Goal: Communication & Community: Ask a question

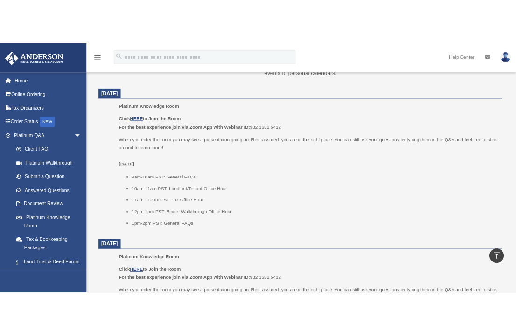
scroll to position [393, 0]
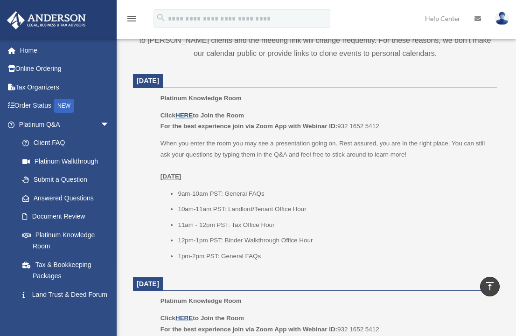
click at [186, 114] on u "HERE" at bounding box center [183, 115] width 17 height 7
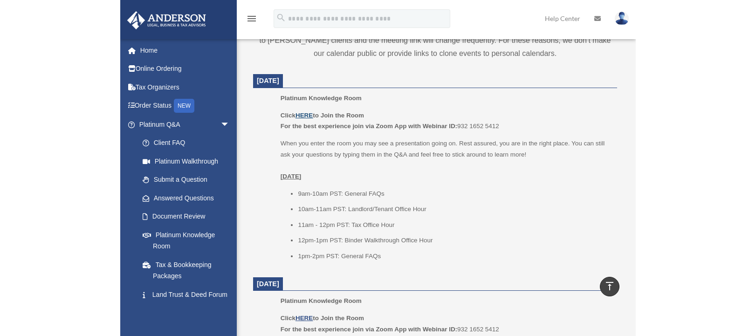
scroll to position [377, 0]
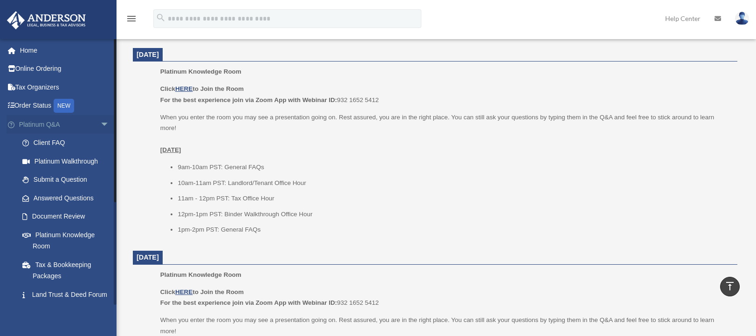
click at [33, 122] on link "Platinum Q&A arrow_drop_down" at bounding box center [65, 124] width 117 height 19
click at [35, 124] on link "Platinum Q&A arrow_drop_down" at bounding box center [65, 124] width 117 height 19
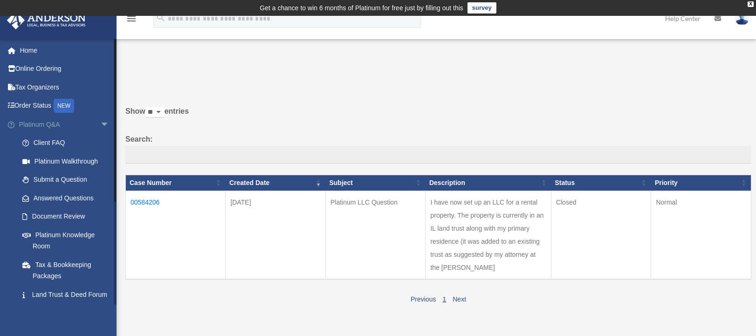
click at [35, 123] on link "Platinum Q&A arrow_drop_down" at bounding box center [65, 124] width 117 height 19
click at [27, 51] on link "Home" at bounding box center [65, 50] width 117 height 19
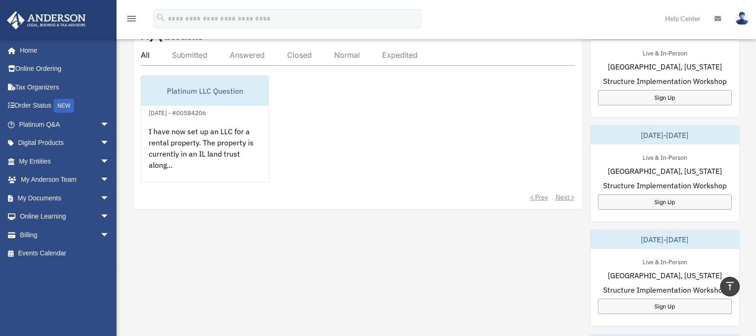
scroll to position [280, 0]
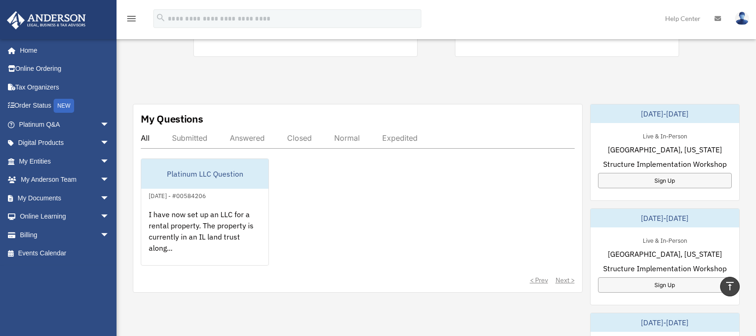
click at [199, 139] on div "Submitted" at bounding box center [189, 137] width 35 height 9
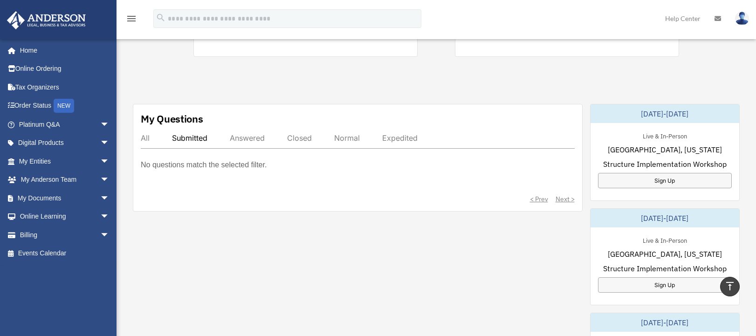
click at [144, 138] on div "All" at bounding box center [145, 137] width 9 height 9
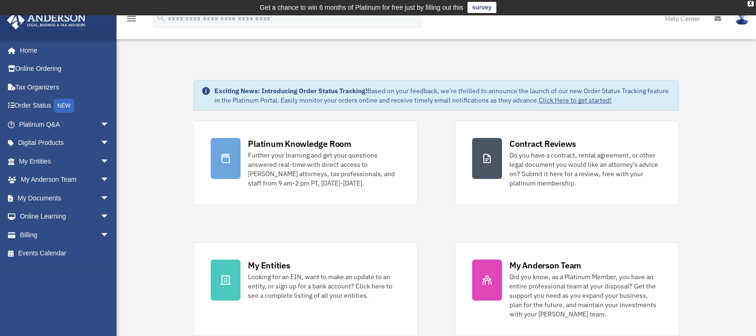
scroll to position [0, 0]
click at [42, 180] on link "My Anderson Team arrow_drop_down" at bounding box center [65, 180] width 117 height 19
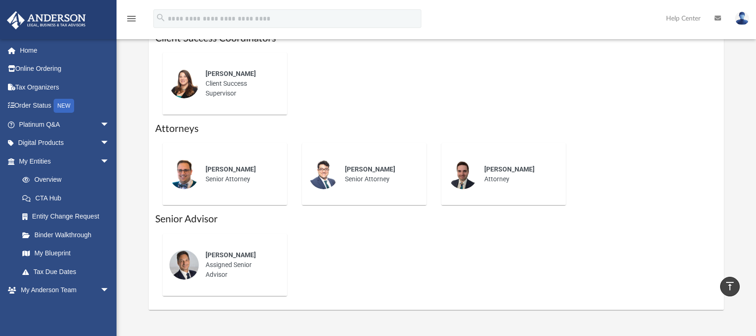
scroll to position [140, 0]
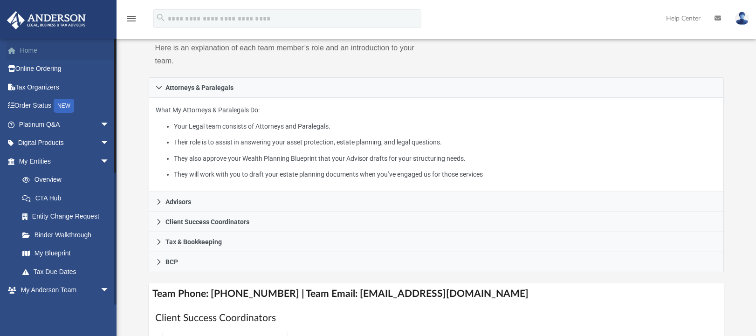
click at [34, 51] on link "Home" at bounding box center [65, 50] width 117 height 19
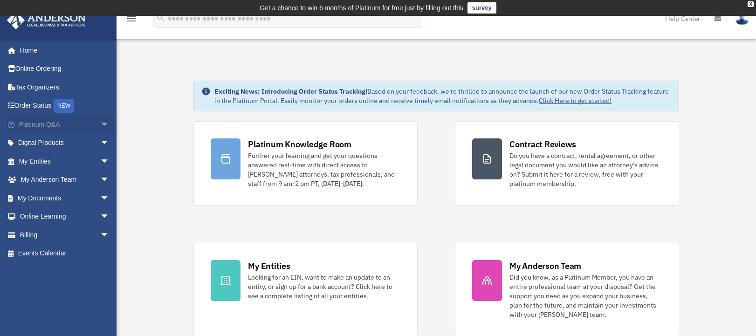
click at [40, 124] on link "Platinum Q&A arrow_drop_down" at bounding box center [65, 124] width 117 height 19
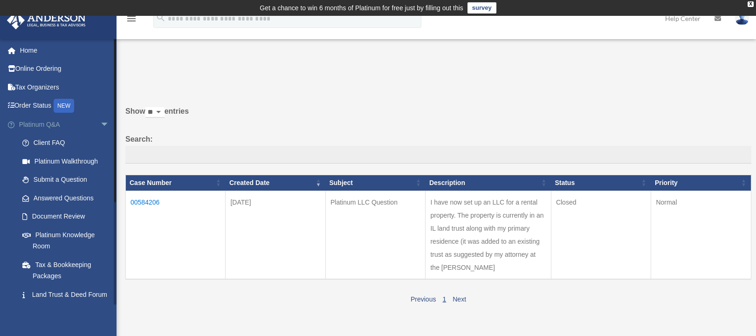
click at [29, 122] on link "Platinum Q&A arrow_drop_down" at bounding box center [65, 124] width 117 height 19
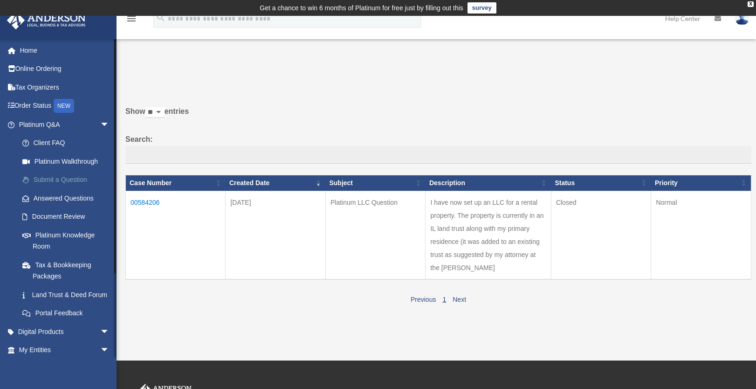
click at [67, 178] on link "Submit a Question" at bounding box center [68, 180] width 110 height 19
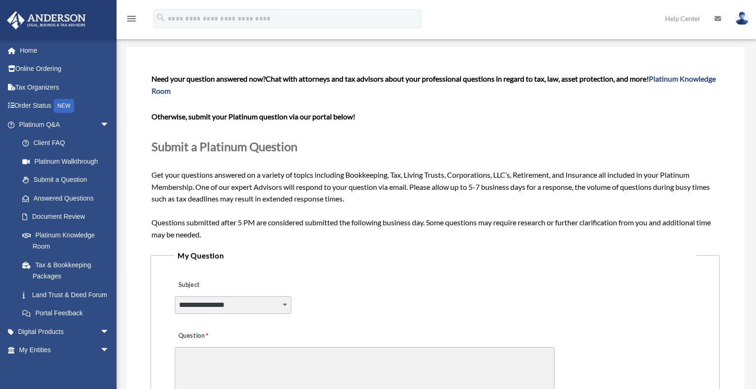
scroll to position [93, 0]
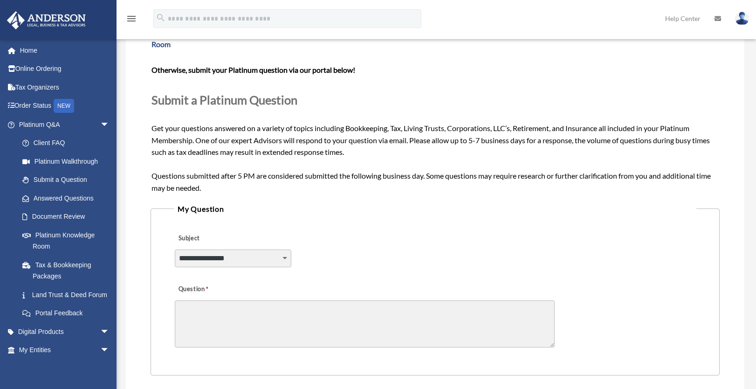
click at [287, 257] on select "**********" at bounding box center [233, 258] width 117 height 18
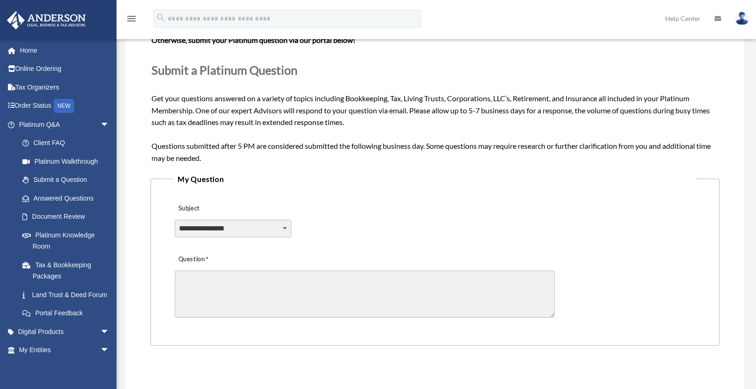
scroll to position [140, 0]
